Goal: Task Accomplishment & Management: Manage account settings

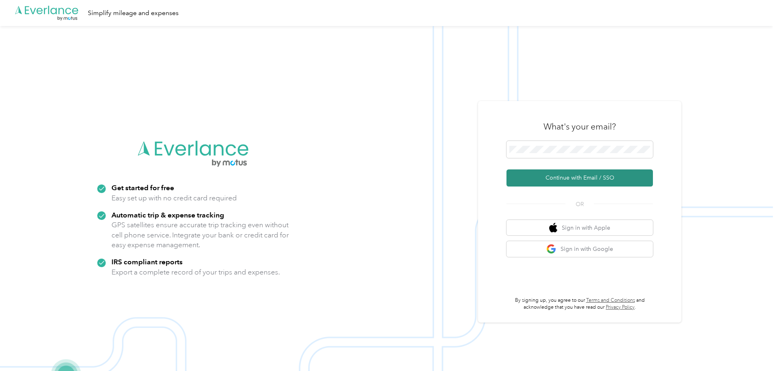
click at [561, 178] on button "Continue with Email / SSO" at bounding box center [580, 177] width 146 height 17
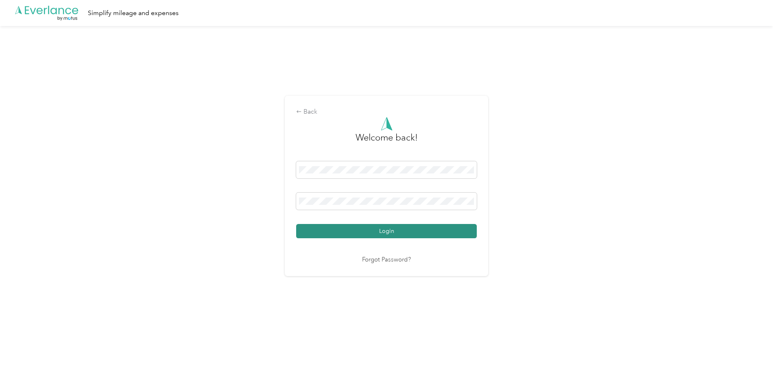
click at [397, 233] on button "Login" at bounding box center [386, 231] width 181 height 14
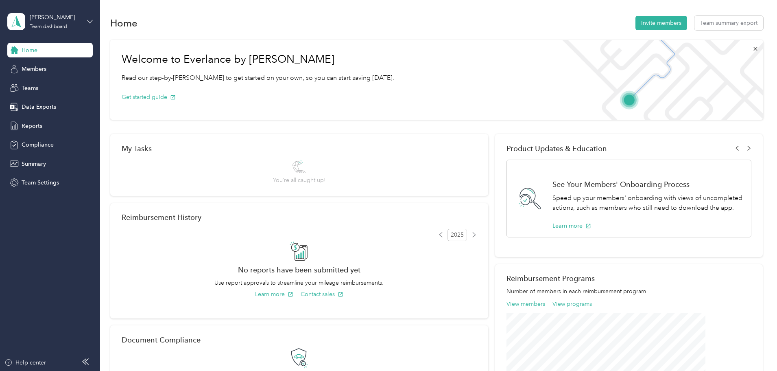
click at [88, 19] on icon at bounding box center [90, 22] width 6 height 6
click at [58, 85] on div "Personal dashboard" at bounding box center [40, 83] width 51 height 9
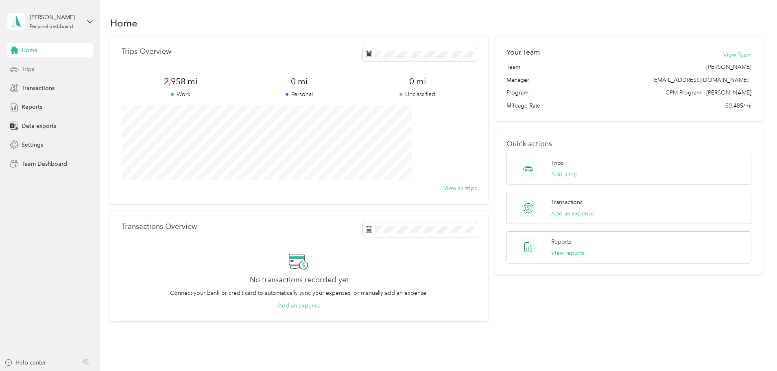
click at [30, 67] on span "Trips" at bounding box center [28, 69] width 13 height 9
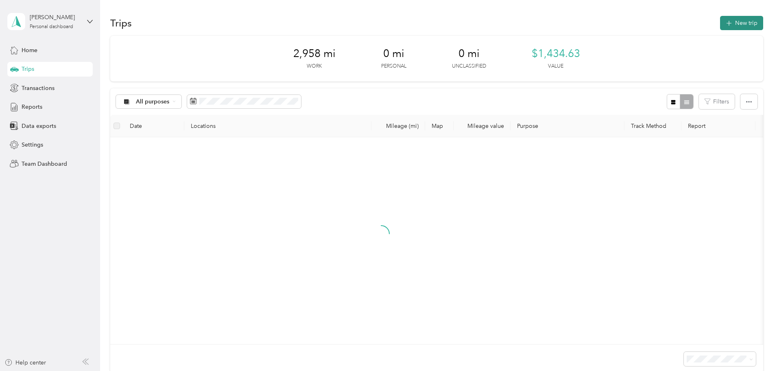
click at [720, 20] on button "New trip" at bounding box center [741, 23] width 43 height 14
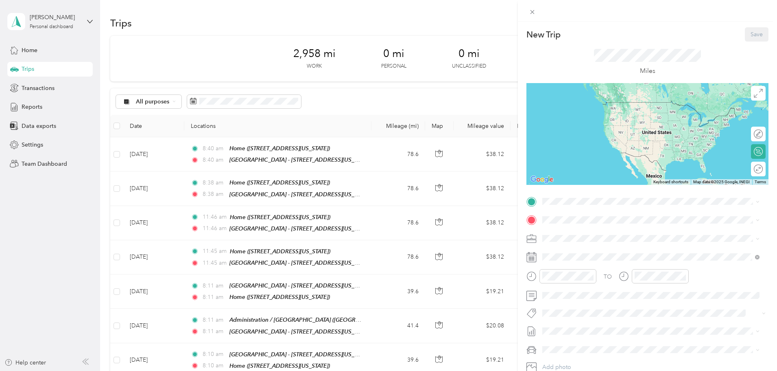
scroll to position [41, 0]
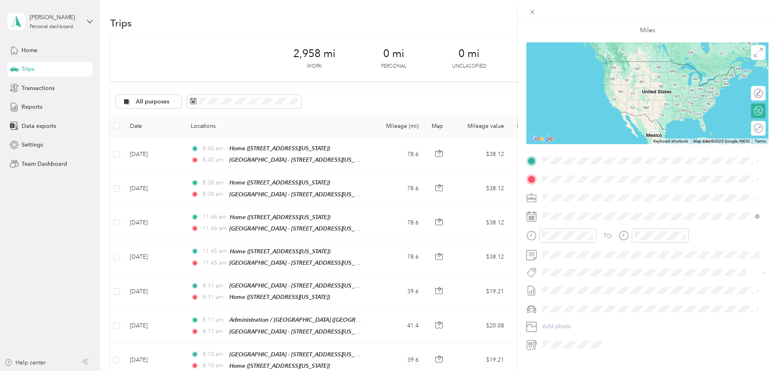
click at [608, 199] on div "TEAM Administration / [GEOGRAPHIC_DATA], [US_STATE], [GEOGRAPHIC_DATA]" at bounding box center [634, 199] width 153 height 20
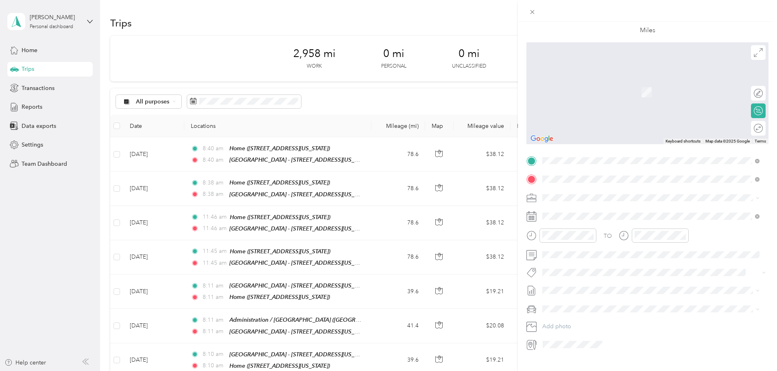
click at [581, 206] on span "[STREET_ADDRESS][US_STATE]" at bounding box center [598, 208] width 81 height 7
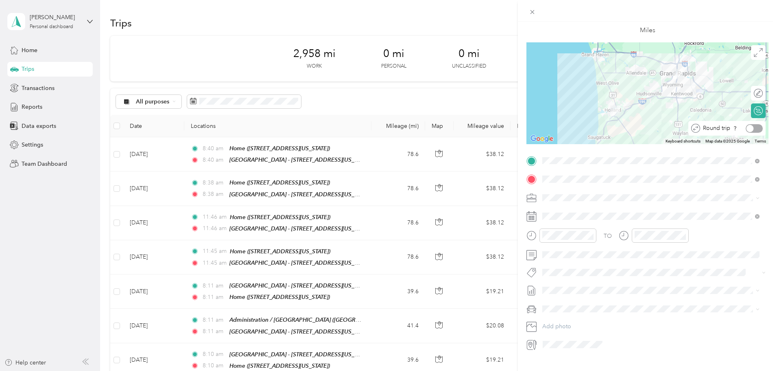
click at [752, 130] on div at bounding box center [754, 128] width 17 height 9
click at [376, 348] on div "New Trip Save This trip cannot be edited because it is either under review, app…" at bounding box center [388, 185] width 777 height 371
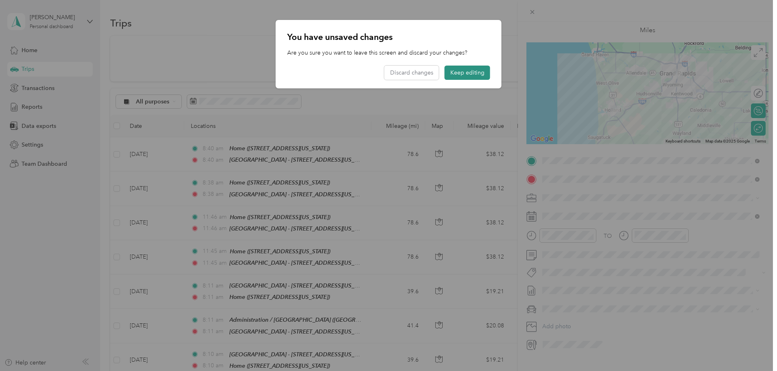
click at [464, 72] on button "Keep editing" at bounding box center [468, 73] width 46 height 14
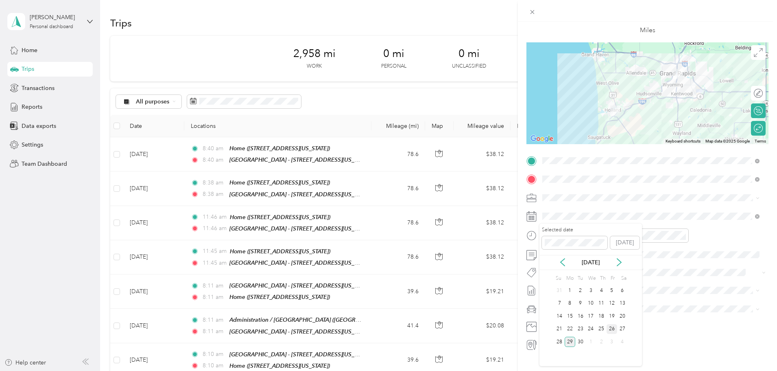
click at [614, 329] on div "26" at bounding box center [612, 329] width 11 height 10
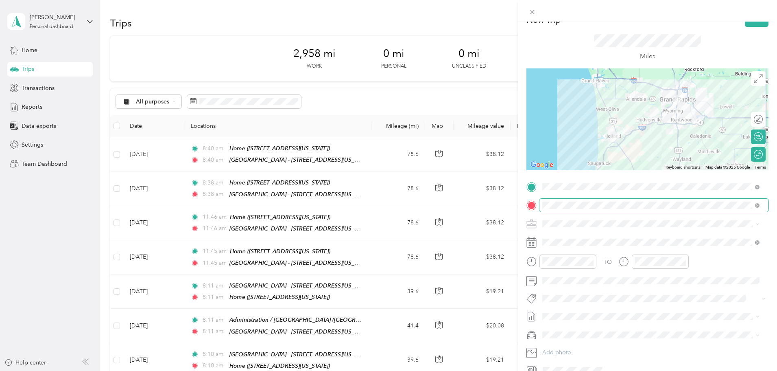
scroll to position [0, 0]
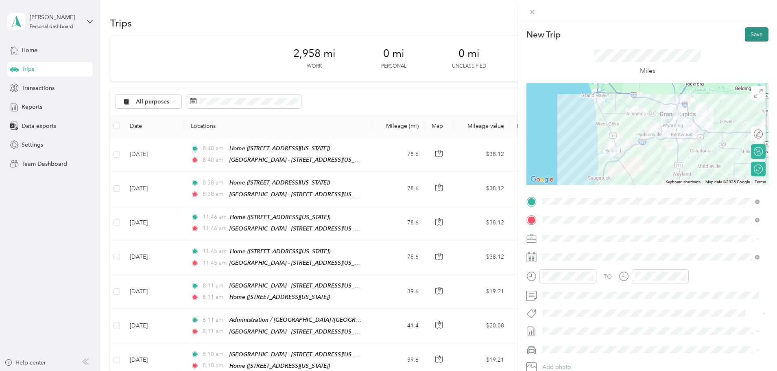
click at [752, 35] on button "Save" at bounding box center [757, 34] width 24 height 14
